Goal: Task Accomplishment & Management: Complete application form

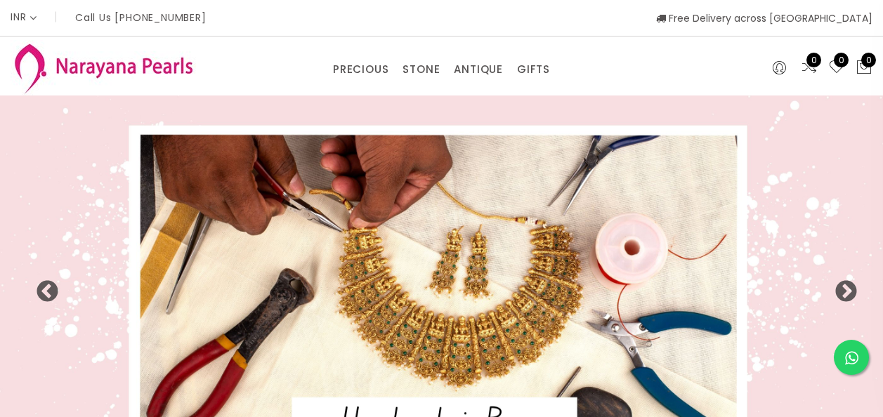
select select "INR"
click at [779, 72] on icon at bounding box center [779, 68] width 13 height 17
click at [725, 99] on link "Login" at bounding box center [723, 96] width 24 height 11
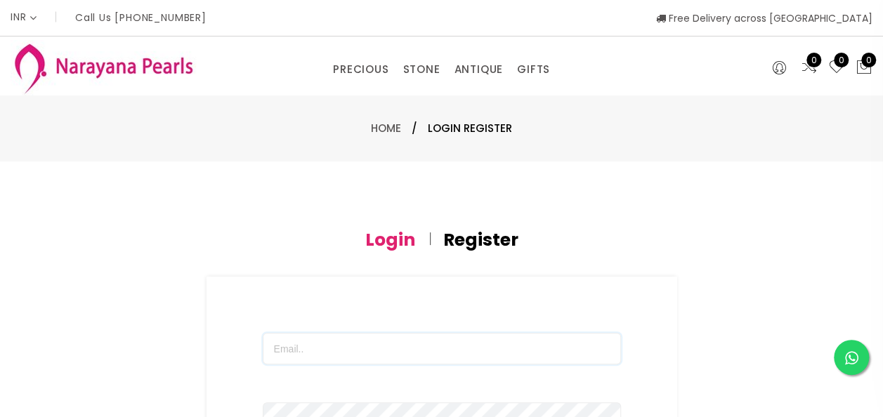
click at [517, 350] on input "text" at bounding box center [442, 349] width 358 height 32
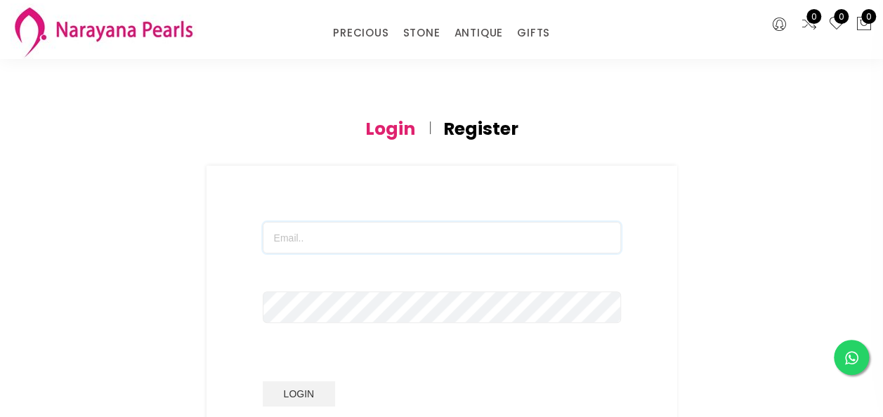
scroll to position [60, 0]
click at [467, 221] on input "text" at bounding box center [442, 230] width 358 height 32
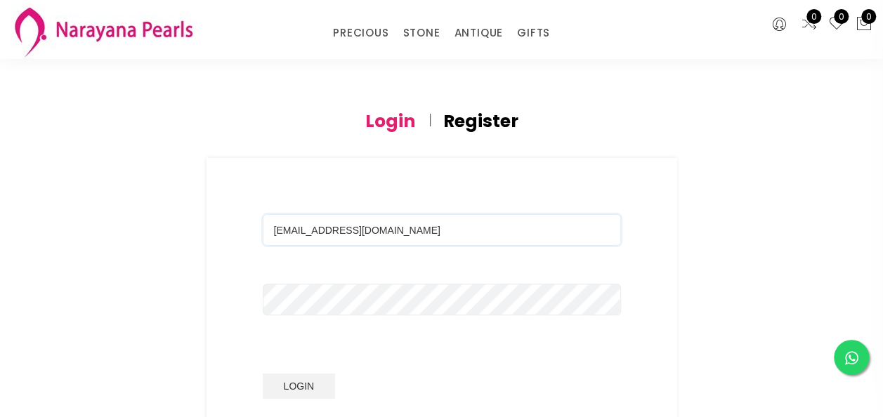
type input "[EMAIL_ADDRESS][PERSON_NAME][DOMAIN_NAME]"
click at [426, 238] on input "[EMAIL_ADDRESS][PERSON_NAME][DOMAIN_NAME]" at bounding box center [442, 230] width 358 height 32
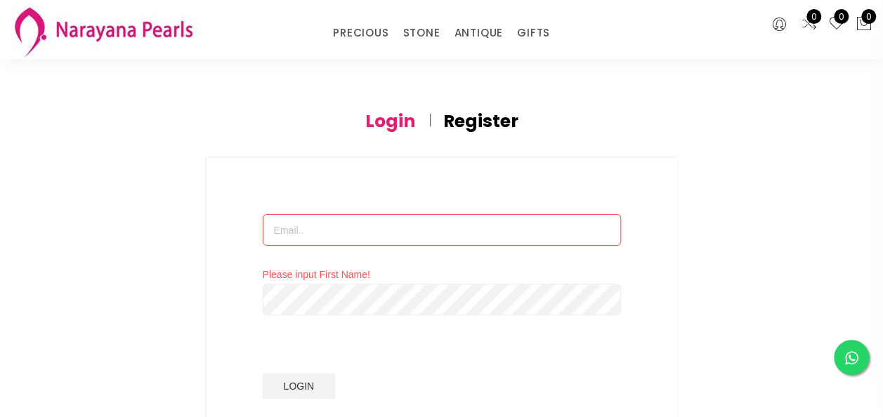
click at [433, 236] on input "text" at bounding box center [442, 230] width 358 height 32
type input "R"
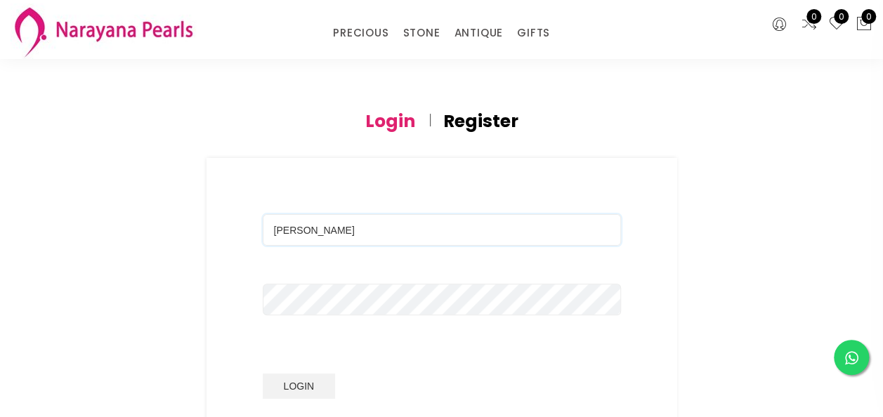
type input "[EMAIL_ADDRESS][DOMAIN_NAME]"
click at [301, 382] on button "Login" at bounding box center [299, 386] width 73 height 25
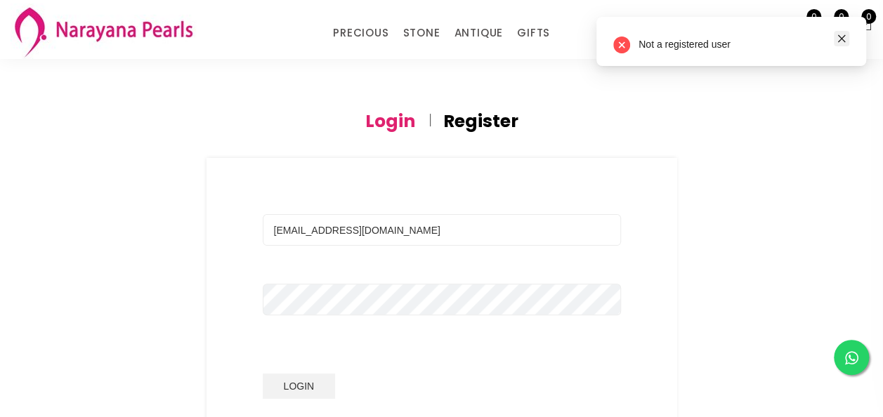
click at [844, 38] on icon "close" at bounding box center [842, 39] width 10 height 10
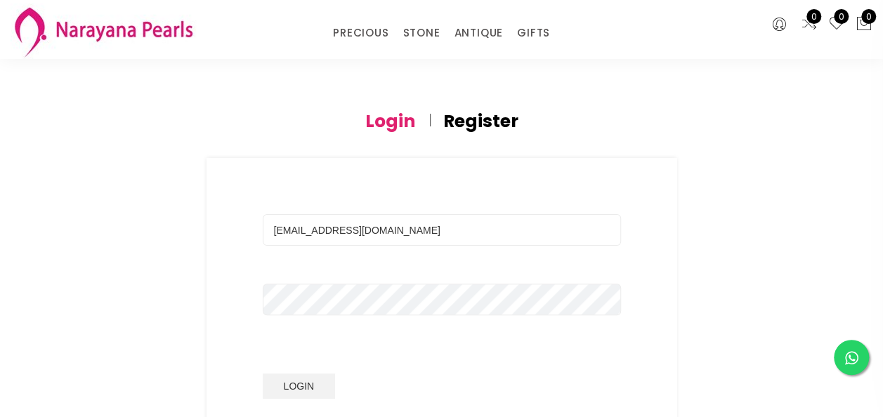
click at [837, 24] on icon at bounding box center [837, 23] width 17 height 17
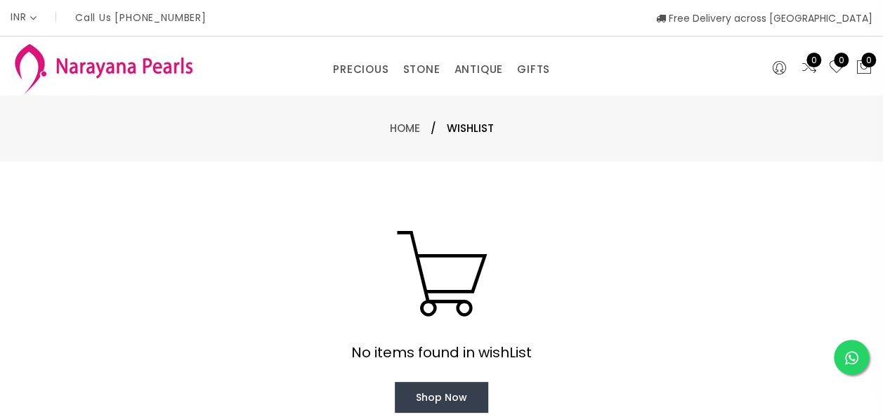
click at [810, 66] on span "0" at bounding box center [814, 60] width 15 height 15
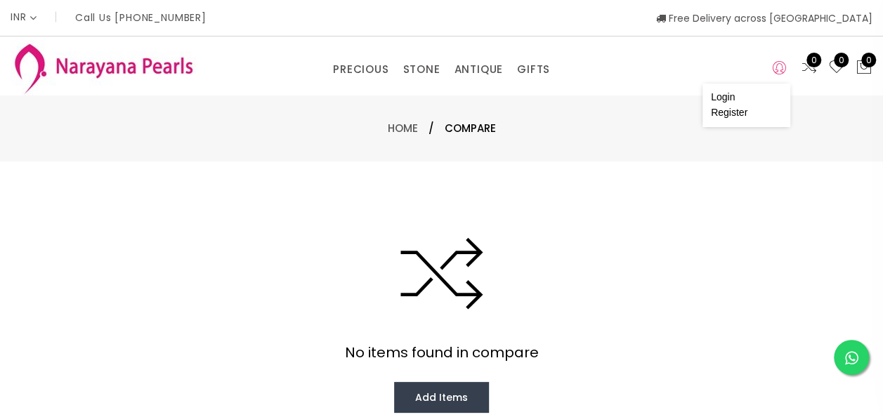
click at [780, 63] on icon at bounding box center [779, 68] width 13 height 17
click at [864, 72] on icon at bounding box center [864, 67] width 17 height 17
click at [779, 69] on icon at bounding box center [779, 68] width 13 height 17
click at [730, 96] on link "Login" at bounding box center [723, 96] width 24 height 11
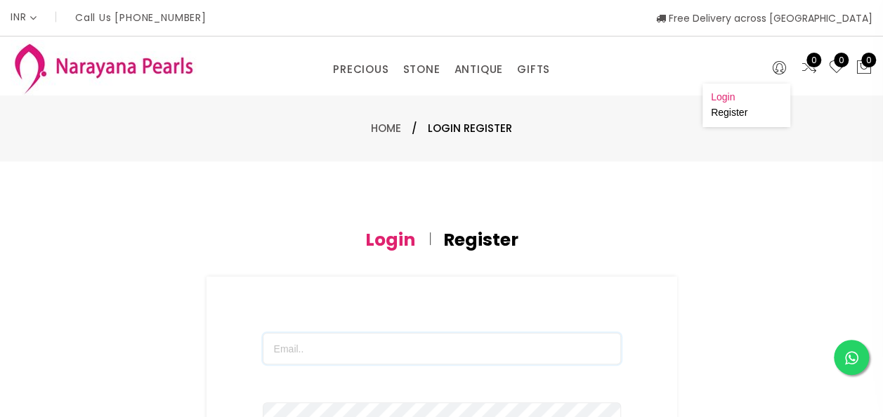
type input "[EMAIL_ADDRESS][DOMAIN_NAME]"
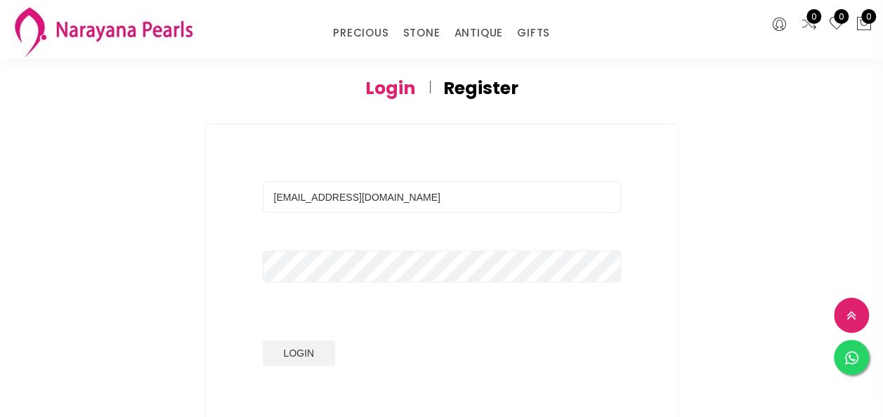
scroll to position [94, 0]
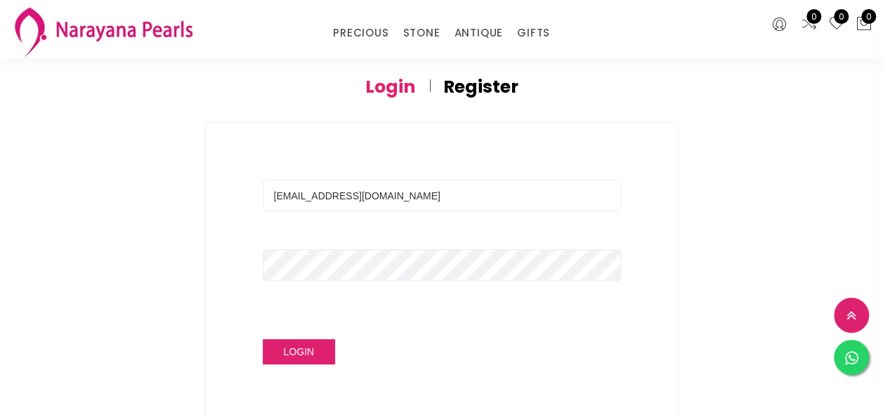
click at [295, 353] on button "Login" at bounding box center [299, 351] width 73 height 25
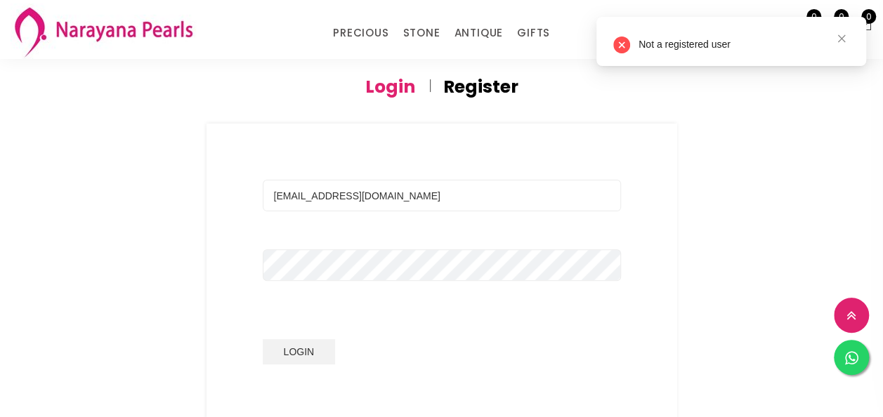
click at [488, 91] on h4 "Register" at bounding box center [480, 87] width 75 height 17
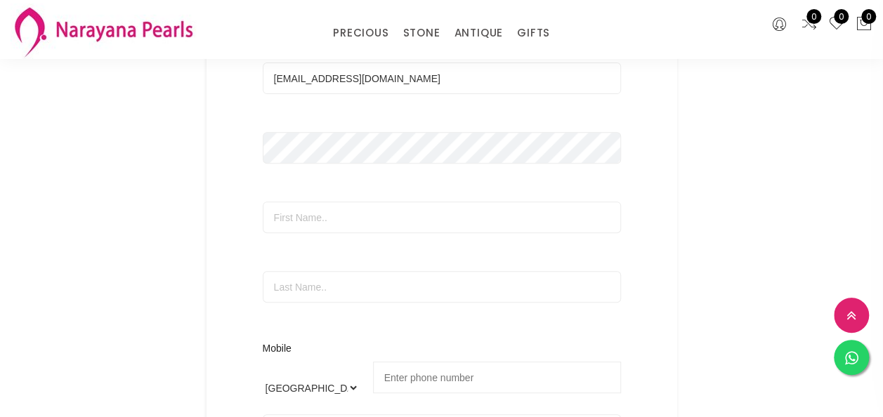
scroll to position [231, 0]
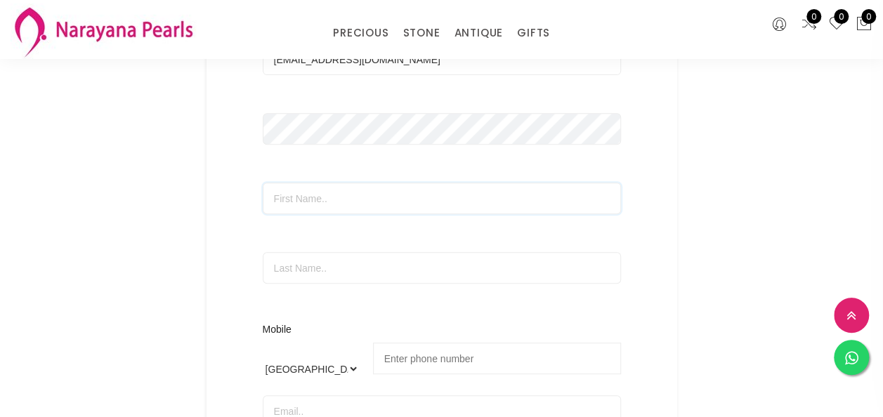
click at [405, 195] on input "text" at bounding box center [442, 199] width 358 height 32
type input "[PERSON_NAME]"
click at [641, 13] on div "PRECIOUS CUSTOM MADE-GEMS PRECIOUS [PERSON_NAME] EARRINGS / JHUMKAS NECKLACE AN…" at bounding box center [441, 29] width 883 height 59
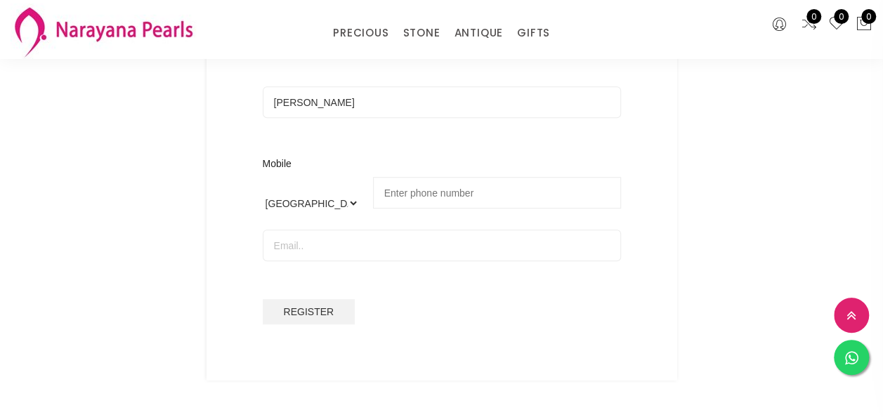
scroll to position [408, 0]
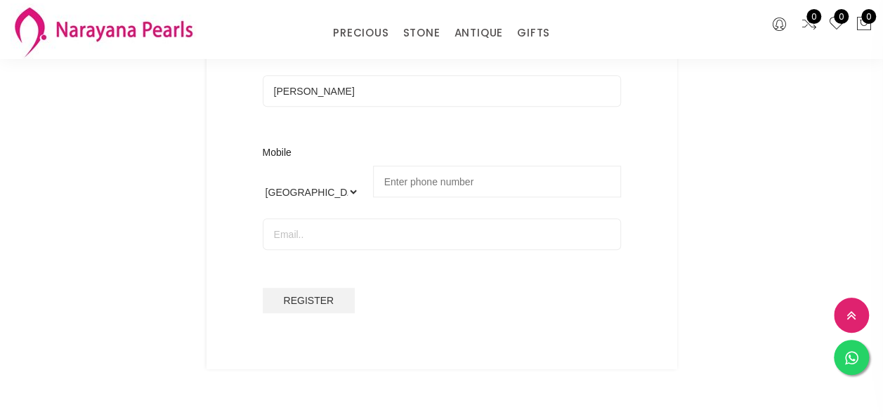
click at [485, 180] on input "tel" at bounding box center [497, 182] width 248 height 32
type input "97907 76035"
type input "[EMAIL_ADDRESS][DOMAIN_NAME]"
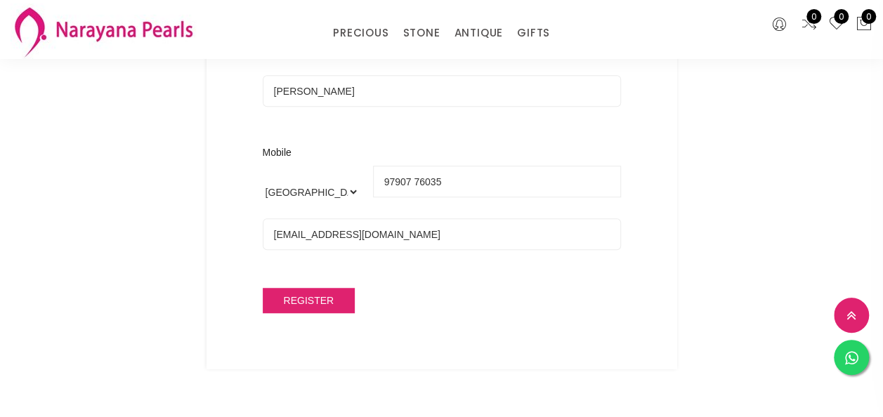
click at [320, 299] on span "Register" at bounding box center [309, 300] width 51 height 11
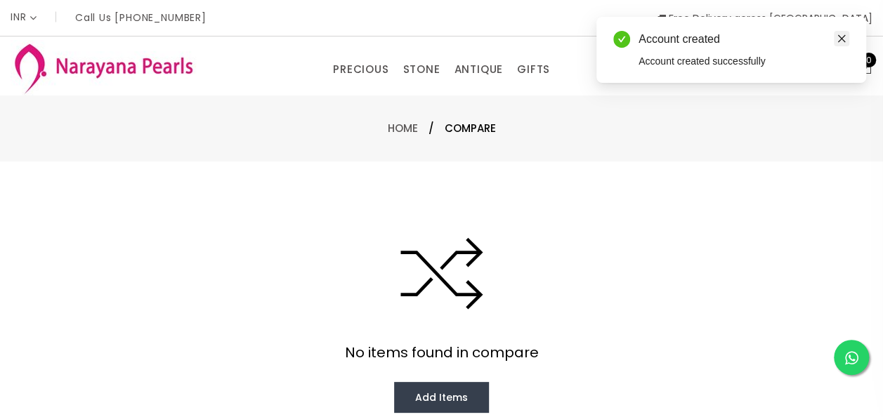
click at [843, 35] on icon "close" at bounding box center [842, 39] width 10 height 10
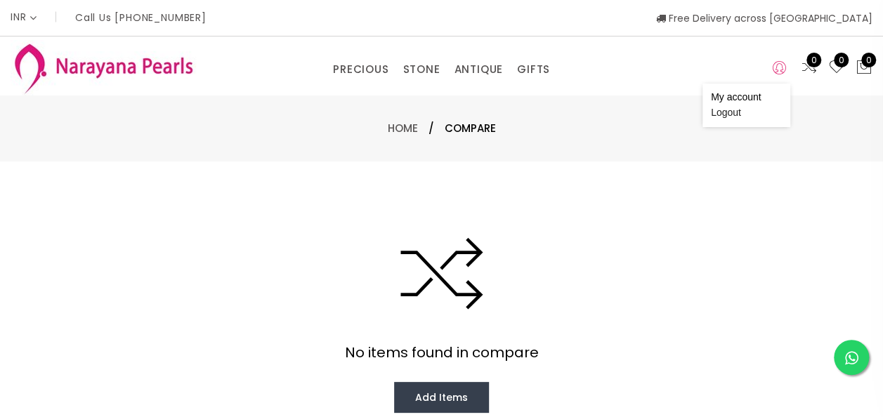
click at [783, 70] on icon at bounding box center [779, 68] width 13 height 17
click at [747, 93] on link "My account" at bounding box center [736, 96] width 51 height 11
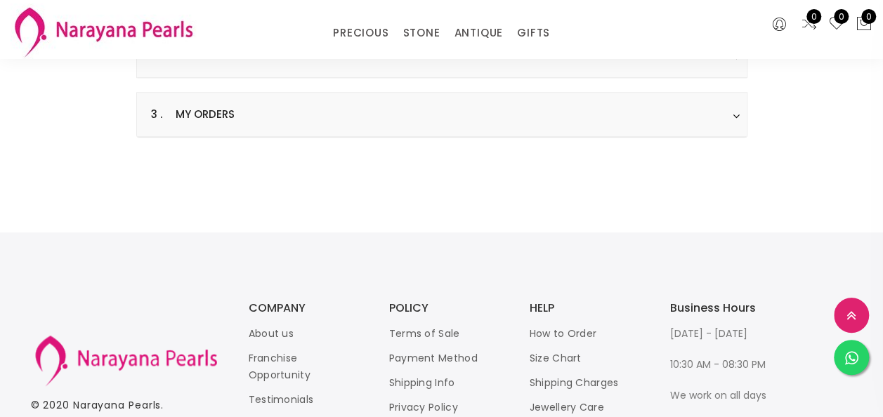
scroll to position [394, 0]
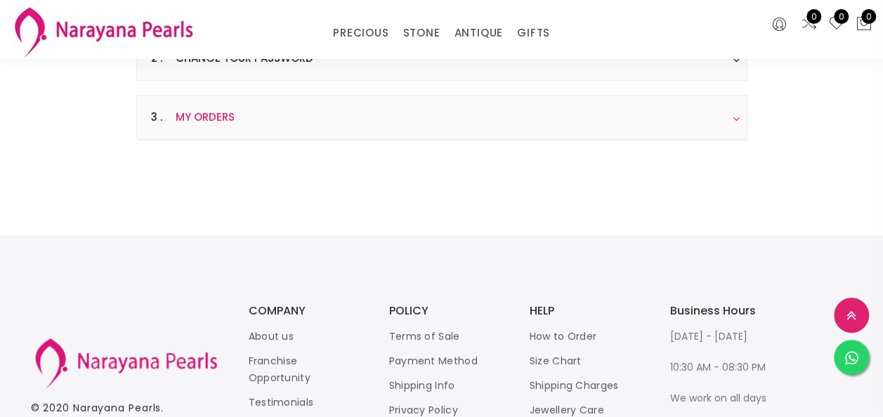
click at [285, 117] on h3 "3 . My Orders" at bounding box center [442, 118] width 610 height 44
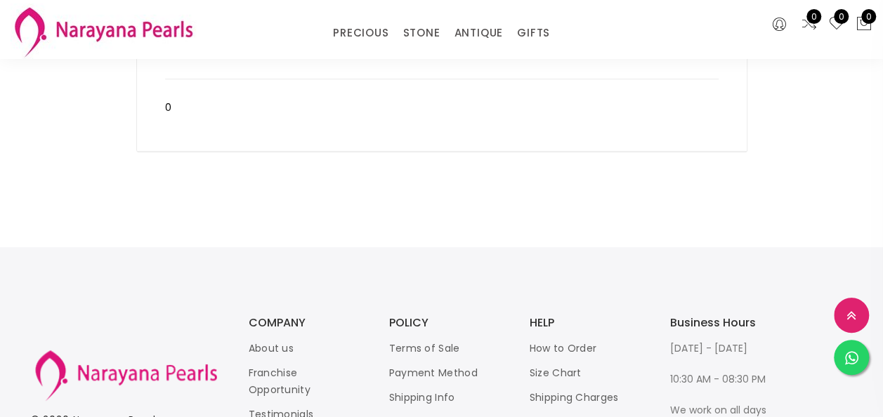
scroll to position [55, 0]
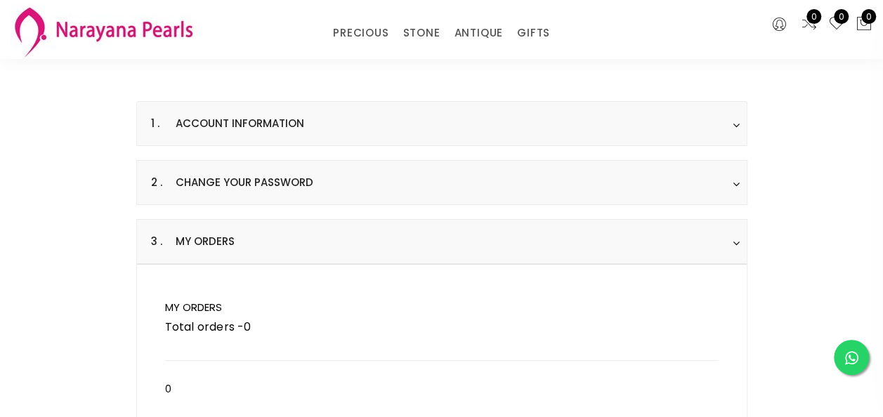
click at [811, 23] on span "0" at bounding box center [814, 16] width 15 height 15
